Goal: Navigation & Orientation: Find specific page/section

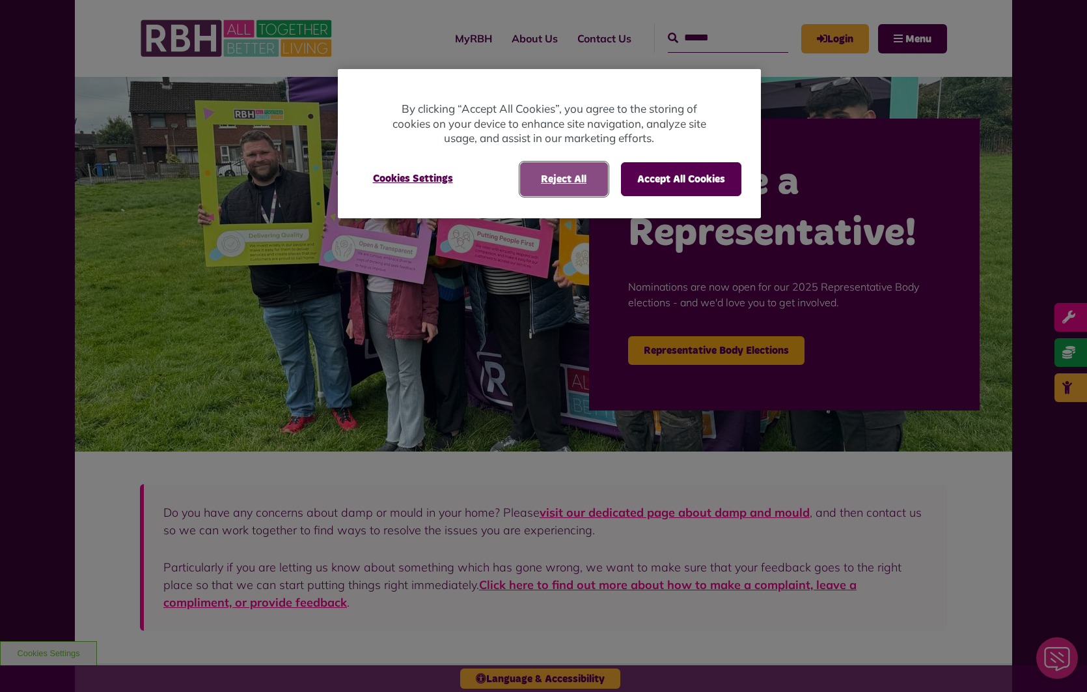
click at [563, 175] on button "Reject All" at bounding box center [564, 179] width 88 height 34
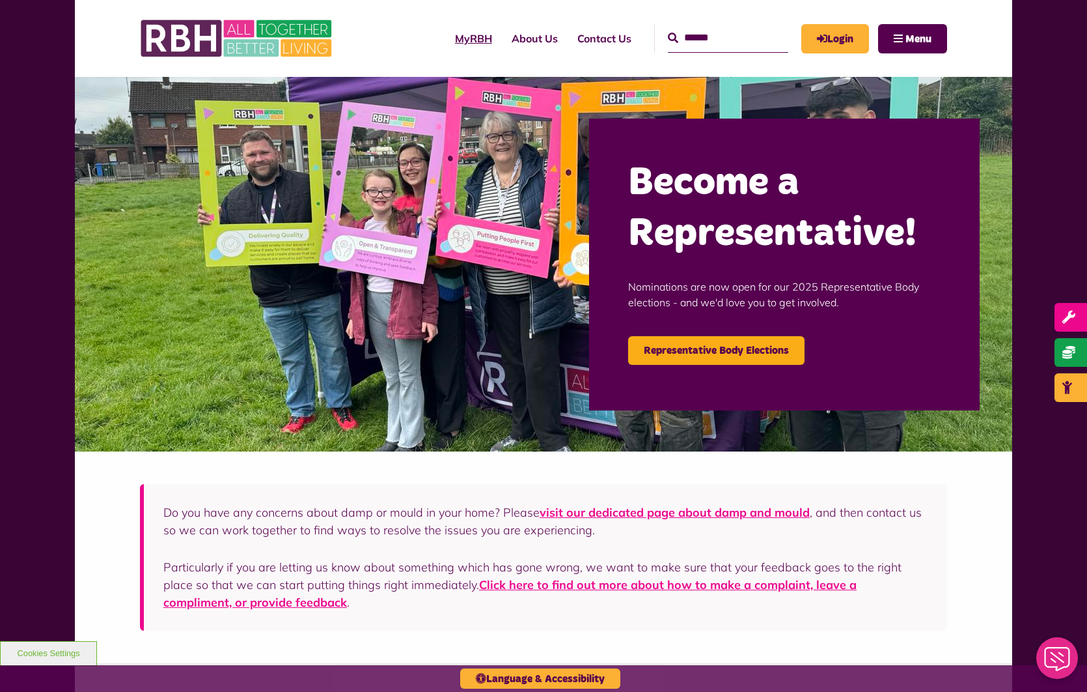
click at [460, 38] on link "MyRBH" at bounding box center [473, 38] width 57 height 35
click at [929, 35] on span "Menu" at bounding box center [919, 39] width 26 height 10
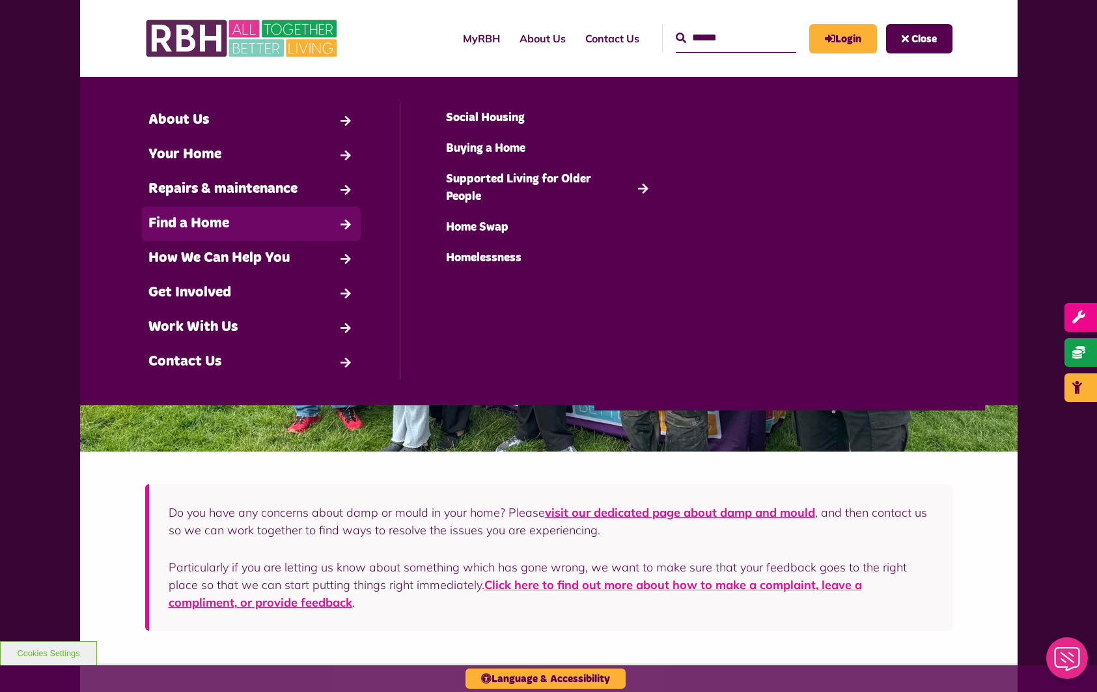
click at [196, 234] on link "Find a Home" at bounding box center [251, 223] width 219 height 35
